Goal: Transaction & Acquisition: Purchase product/service

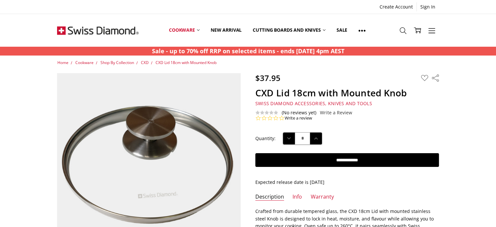
click at [334, 83] on section "$37.95 MSRP: You save Add to Wish List" at bounding box center [347, 97] width 198 height 48
click at [384, 96] on h1 "CXD Lid 18cm with Mounted Knob" at bounding box center [348, 92] width 184 height 11
click at [405, 29] on use at bounding box center [403, 30] width 7 height 7
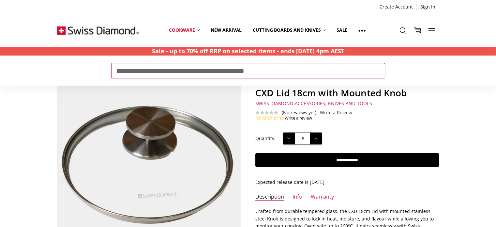
type input "**********"
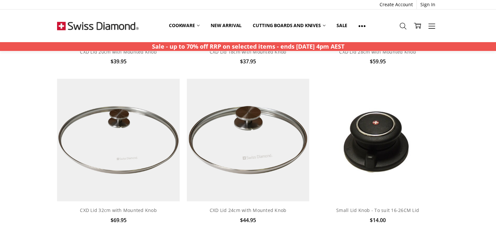
scroll to position [163, 0]
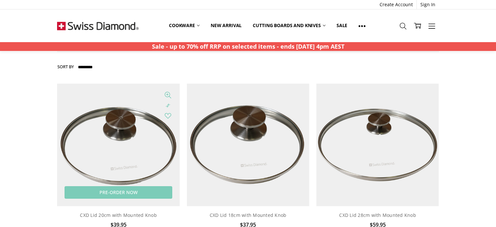
click at [107, 100] on img at bounding box center [118, 145] width 122 height 122
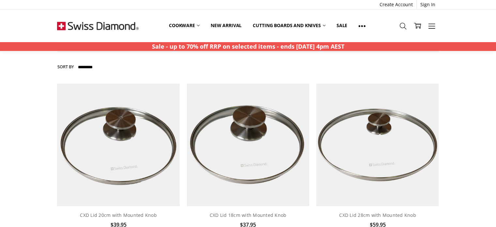
scroll to position [0, 0]
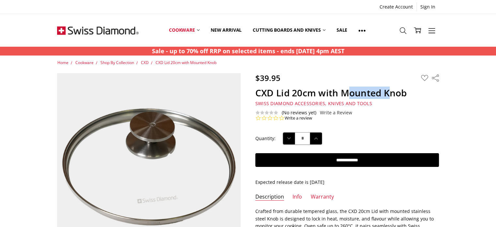
drag, startPoint x: 351, startPoint y: 91, endPoint x: 390, endPoint y: 91, distance: 38.5
click at [390, 91] on h1 "CXD Lid 20cm with Mounted Knob" at bounding box center [348, 92] width 184 height 11
click at [400, 92] on h1 "CXD Lid 20cm with Mounted Knob" at bounding box center [348, 92] width 184 height 11
click at [371, 93] on h1 "CXD Lid 20cm with Mounted Knob" at bounding box center [348, 92] width 184 height 11
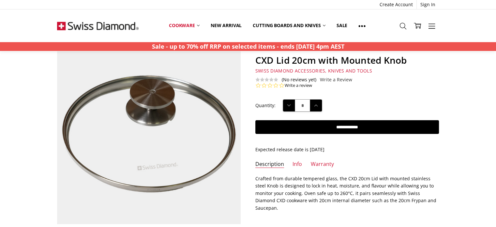
scroll to position [131, 0]
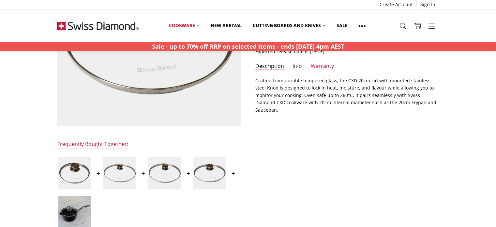
click at [297, 66] on link "Info" at bounding box center [297, 67] width 9 height 8
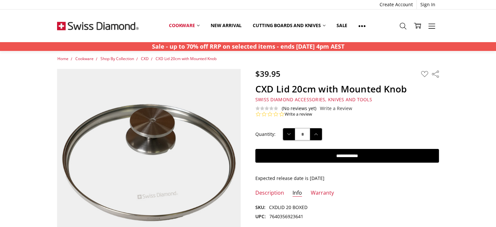
scroll to position [0, 0]
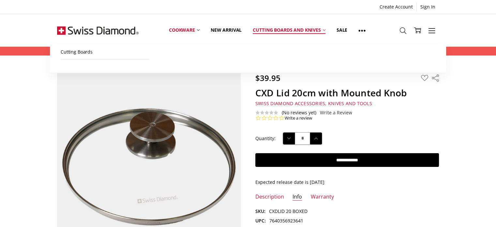
drag, startPoint x: 403, startPoint y: 31, endPoint x: 280, endPoint y: 47, distance: 124.8
click at [404, 31] on icon at bounding box center [403, 30] width 7 height 7
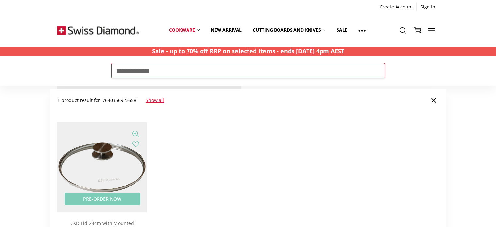
type input "**********"
click at [85, 144] on img at bounding box center [102, 167] width 90 height 90
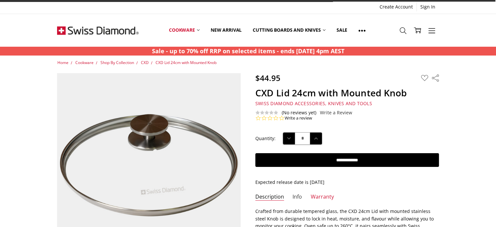
click at [299, 193] on link "Info" at bounding box center [297, 197] width 9 height 8
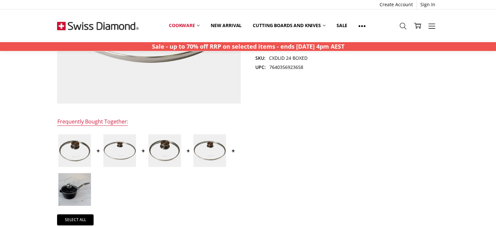
scroll to position [98, 0]
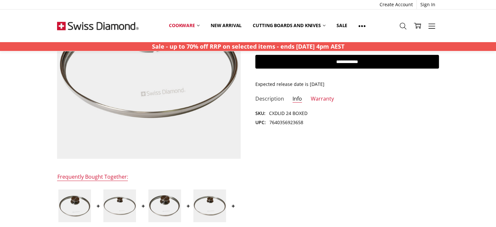
click at [277, 99] on link "Description" at bounding box center [270, 99] width 29 height 8
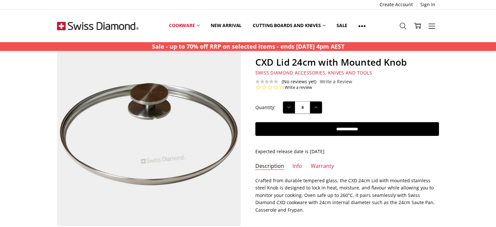
scroll to position [0, 0]
